Goal: Transaction & Acquisition: Purchase product/service

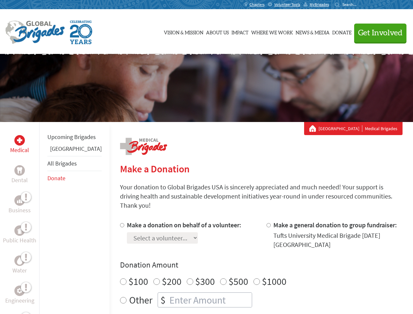
click at [361, 5] on div "Search for:" at bounding box center [347, 4] width 26 height 5
click at [377, 33] on span "Get Involved" at bounding box center [380, 33] width 44 height 8
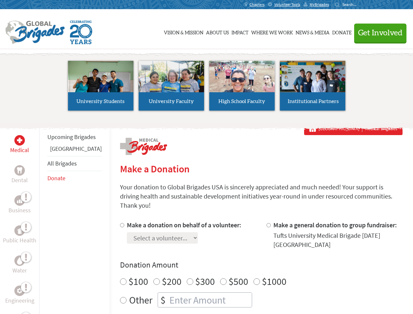
click at [206, 88] on li "High School Faculty" at bounding box center [241, 86] width 71 height 60
click at [43, 218] on div "Upcoming Brigades Belize All Brigades Donate" at bounding box center [74, 279] width 70 height 314
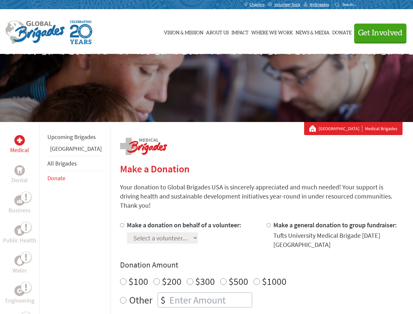
click at [262, 275] on label "$1000" at bounding box center [274, 281] width 24 height 12
click at [253, 278] on input "$1000" at bounding box center [256, 281] width 7 height 7
radio input "true"
click at [120, 223] on input "Make a donation on behalf of a volunteer:" at bounding box center [122, 225] width 4 height 4
radio input "true"
